Goal: Task Accomplishment & Management: Complete application form

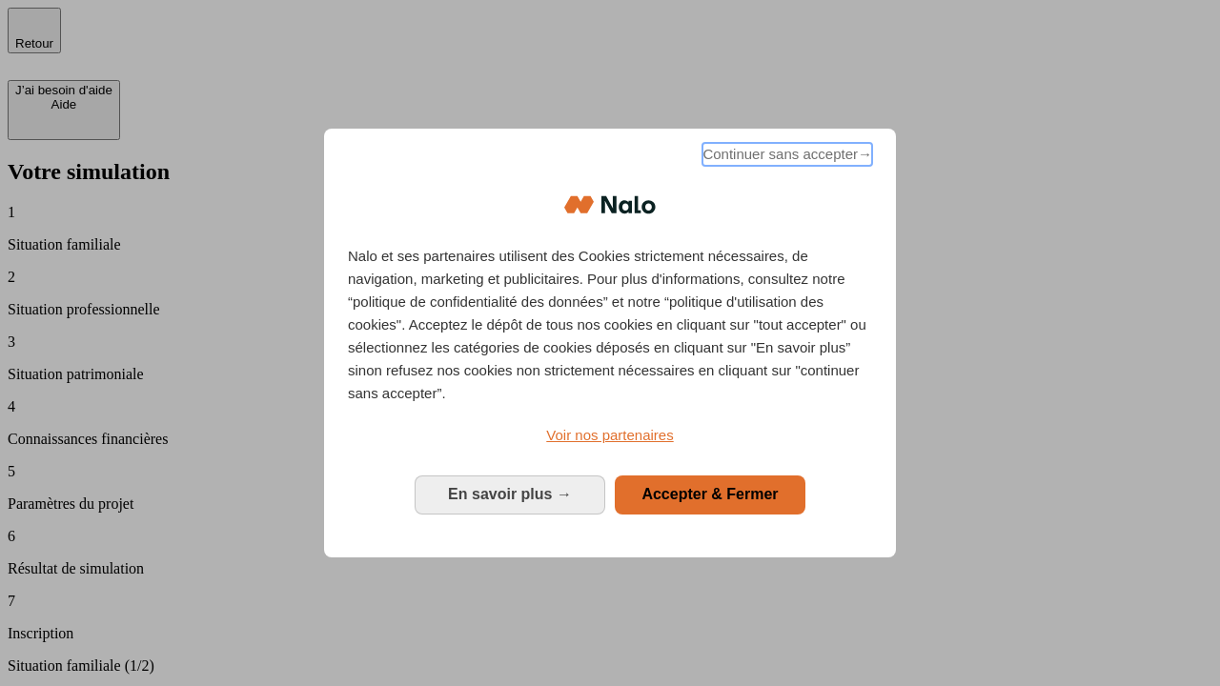
click at [785, 157] on span "Continuer sans accepter →" at bounding box center [787, 154] width 170 height 23
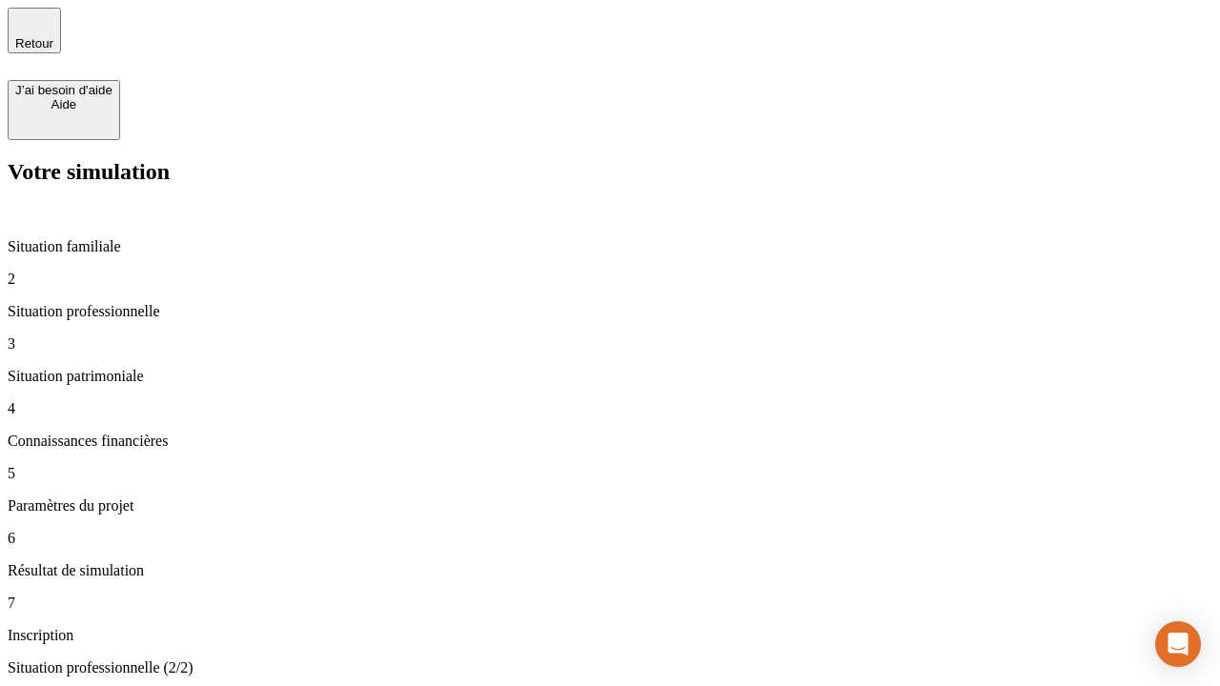
type input "30 000"
type input "40 000"
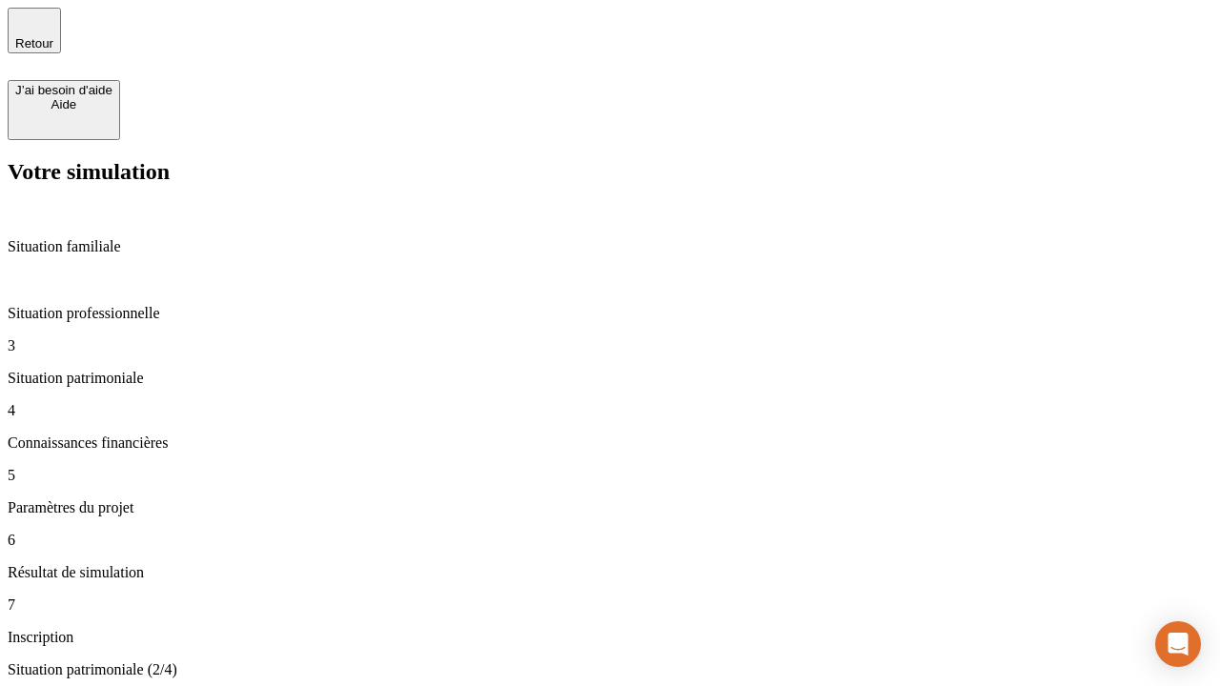
type input "1 100"
type input "20"
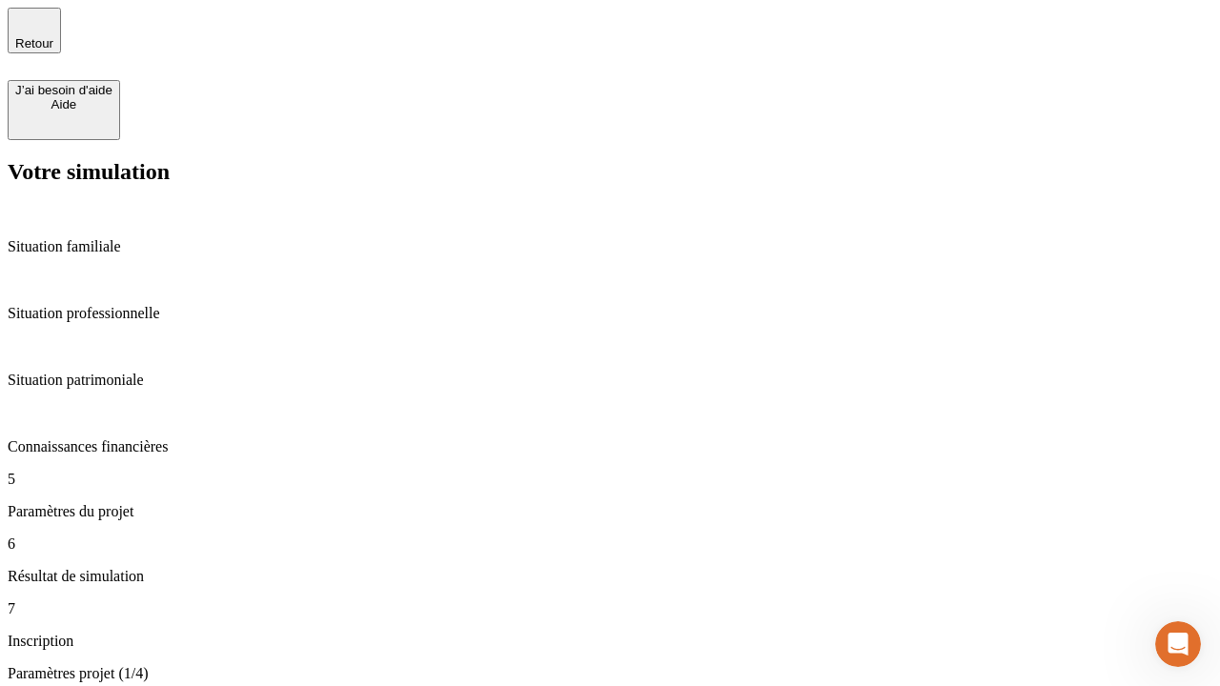
type input "40"
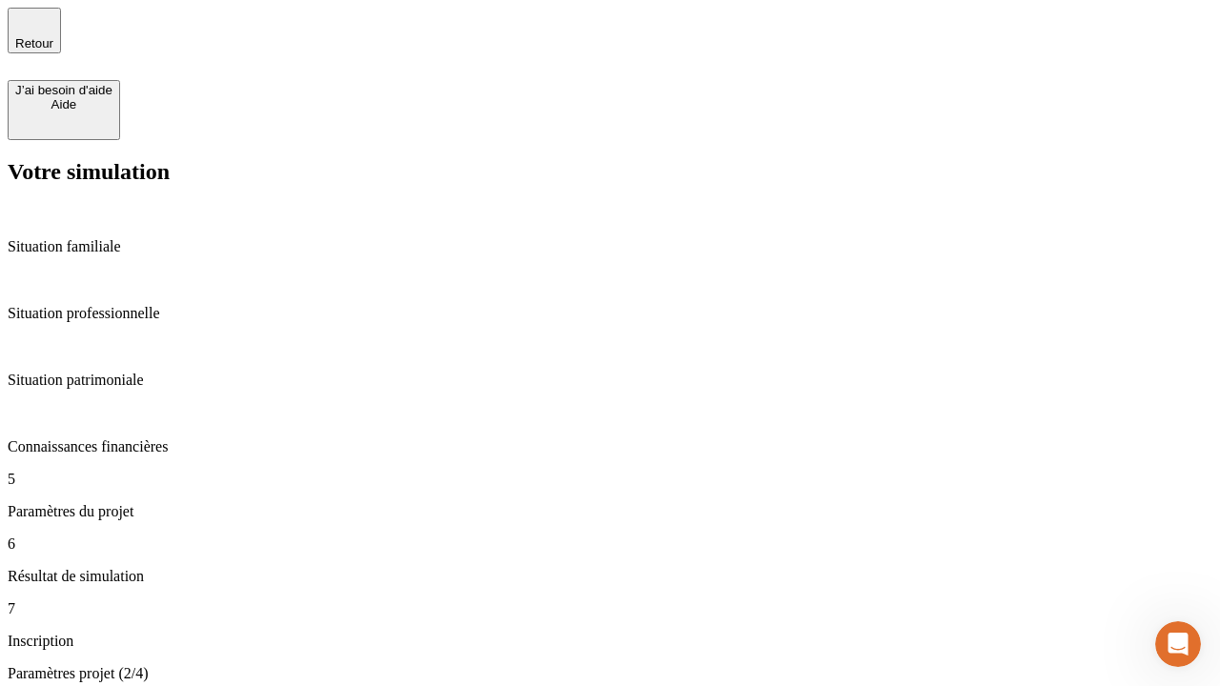
type input "50 000"
type input "640"
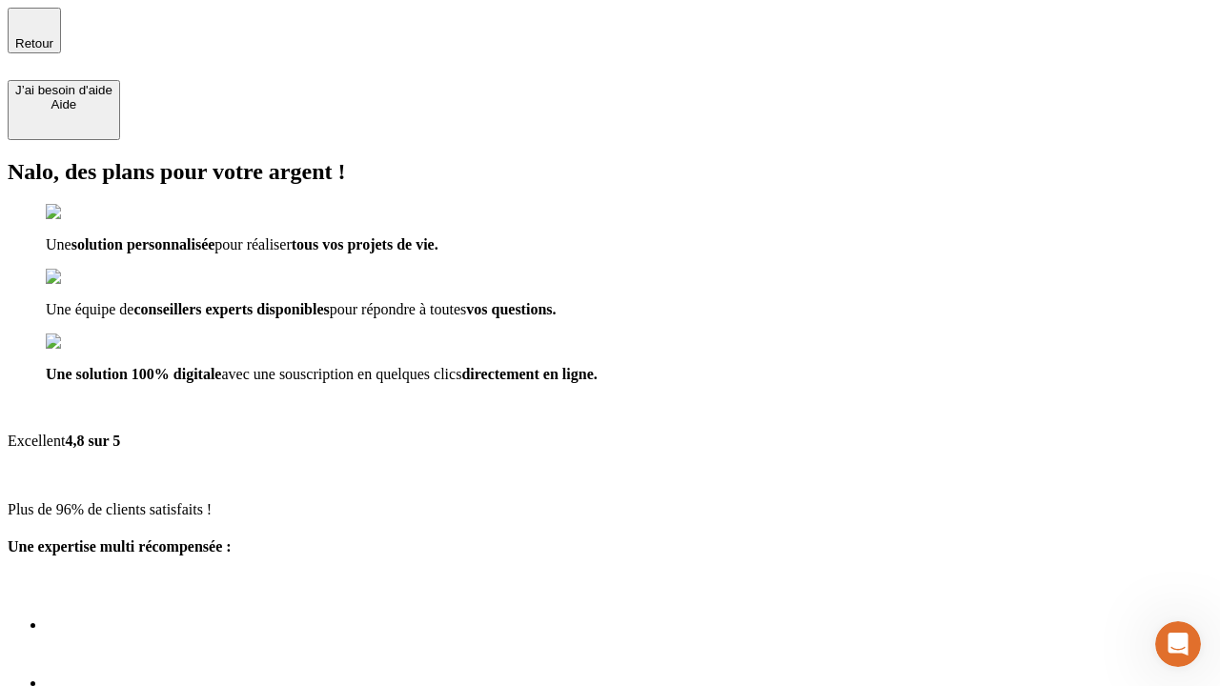
type input "[EMAIL_ADDRESS][DOMAIN_NAME]"
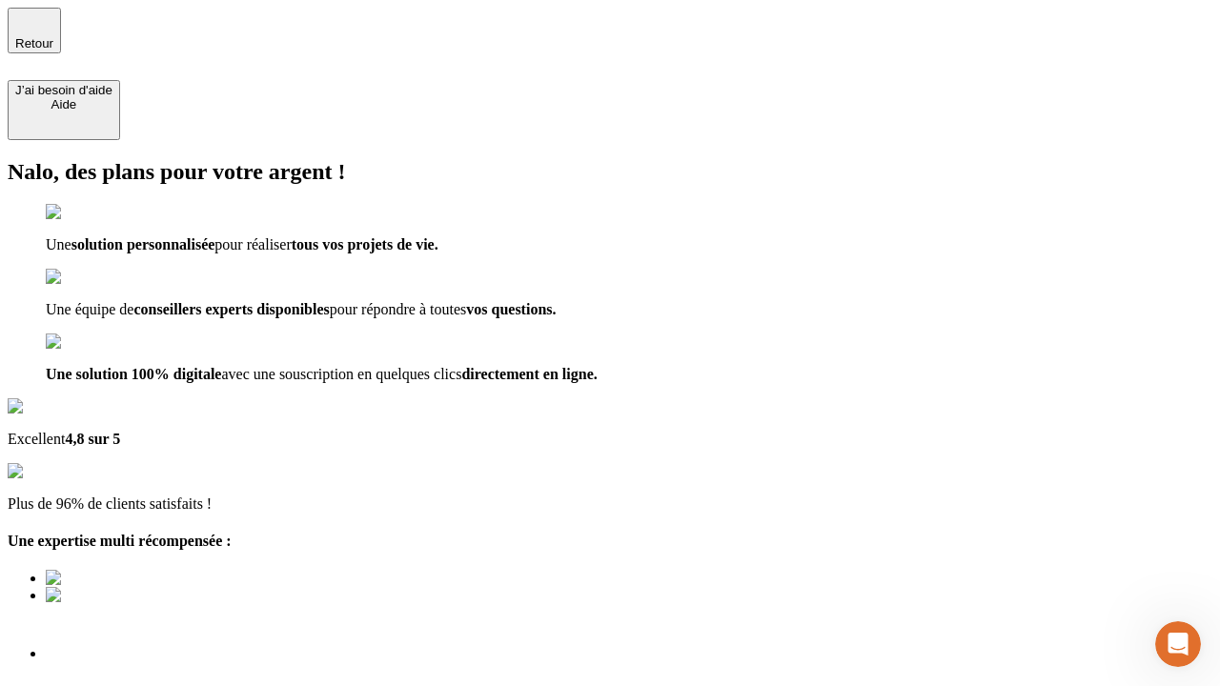
scroll to position [6, 0]
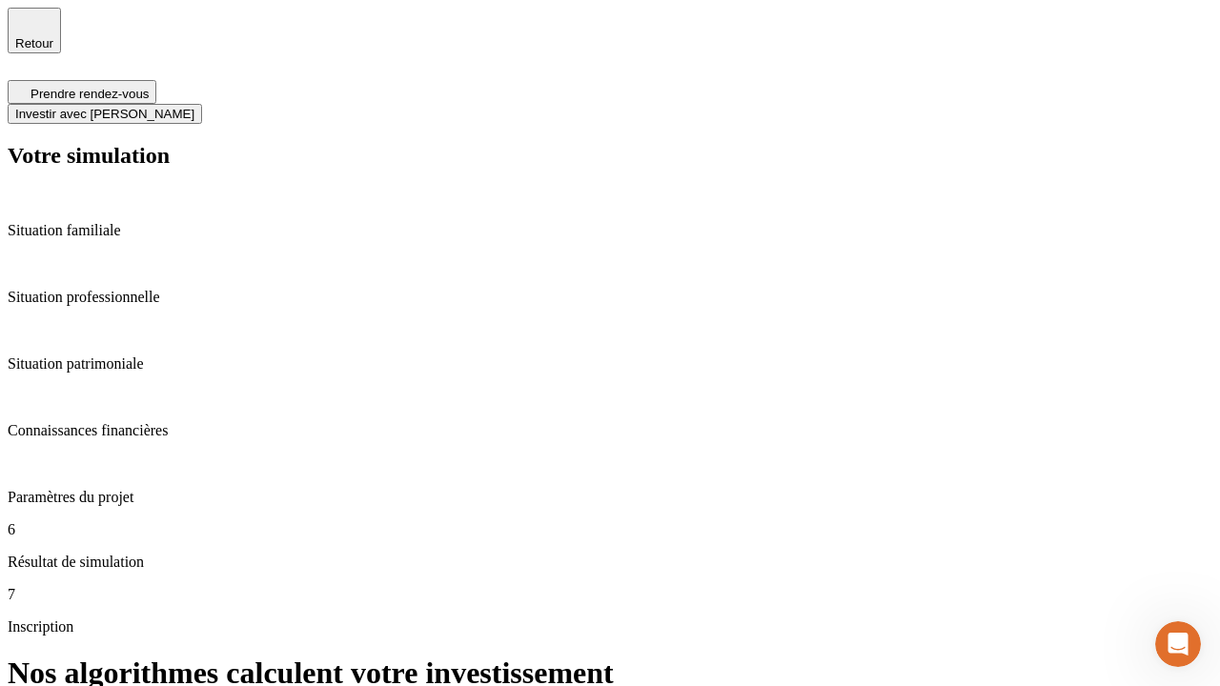
scroll to position [8, 0]
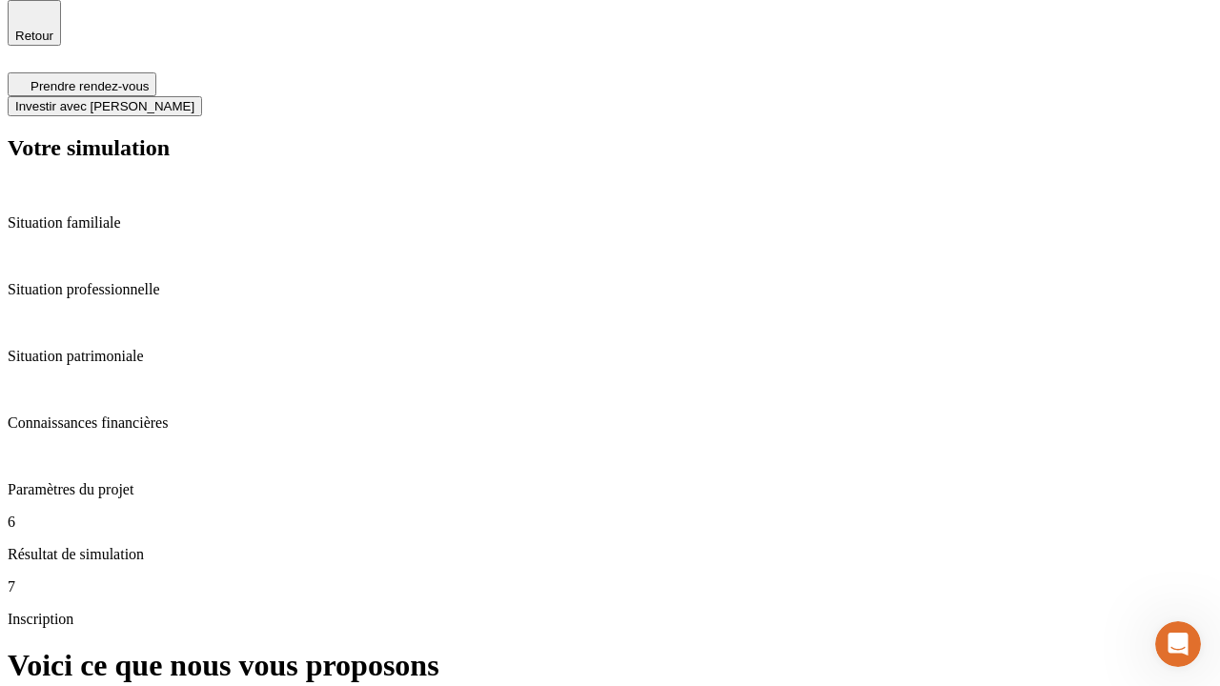
click at [194, 99] on span "Investir avec [PERSON_NAME]" at bounding box center [104, 106] width 179 height 14
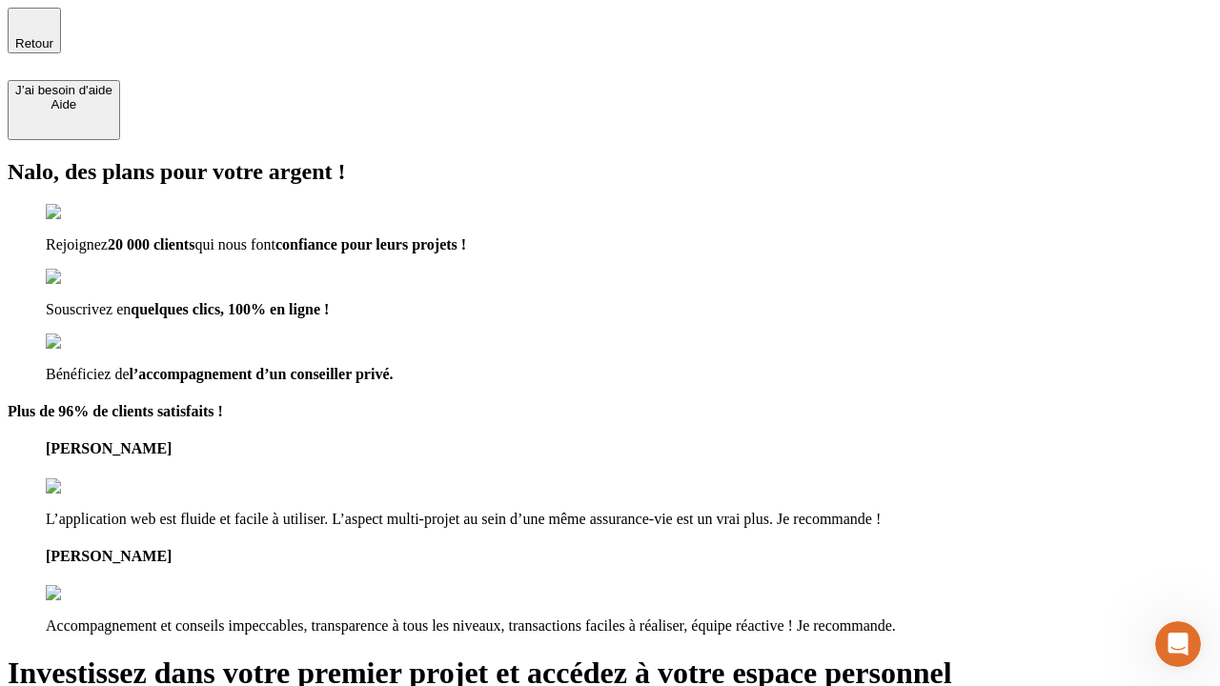
type input "[PERSON_NAME][EMAIL_ADDRESS][DOMAIN_NAME]"
